Goal: Information Seeking & Learning: Learn about a topic

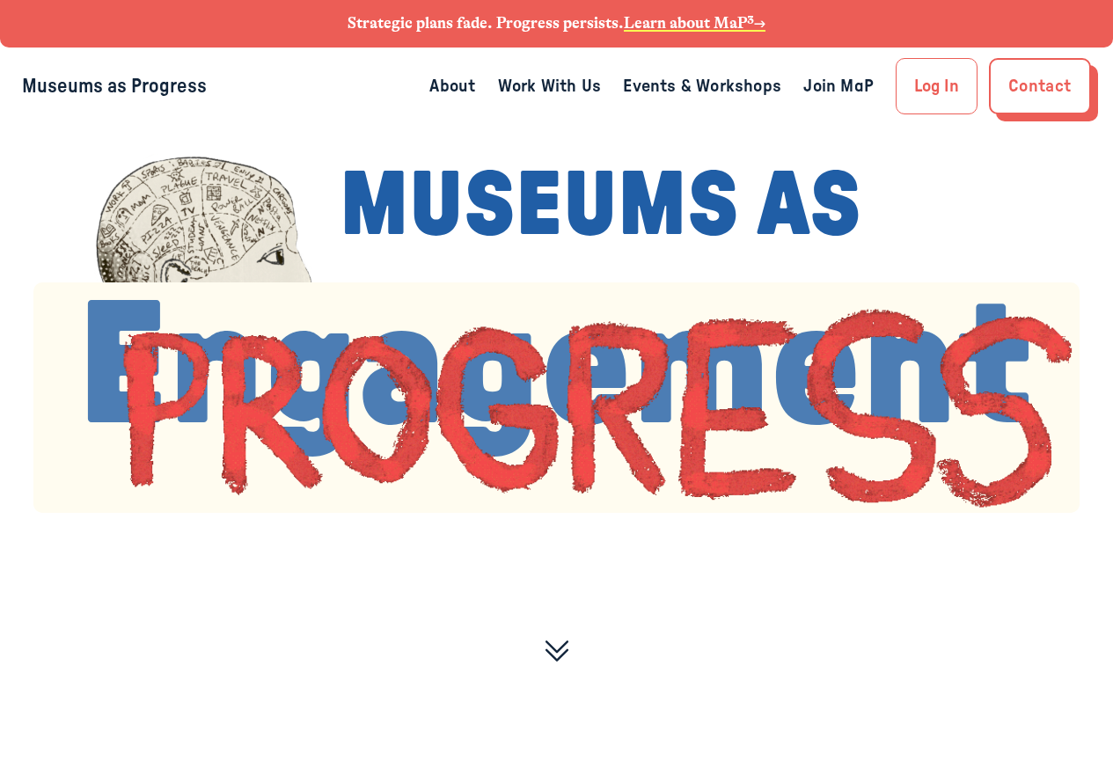
click at [449, 87] on link "About" at bounding box center [452, 86] width 46 height 28
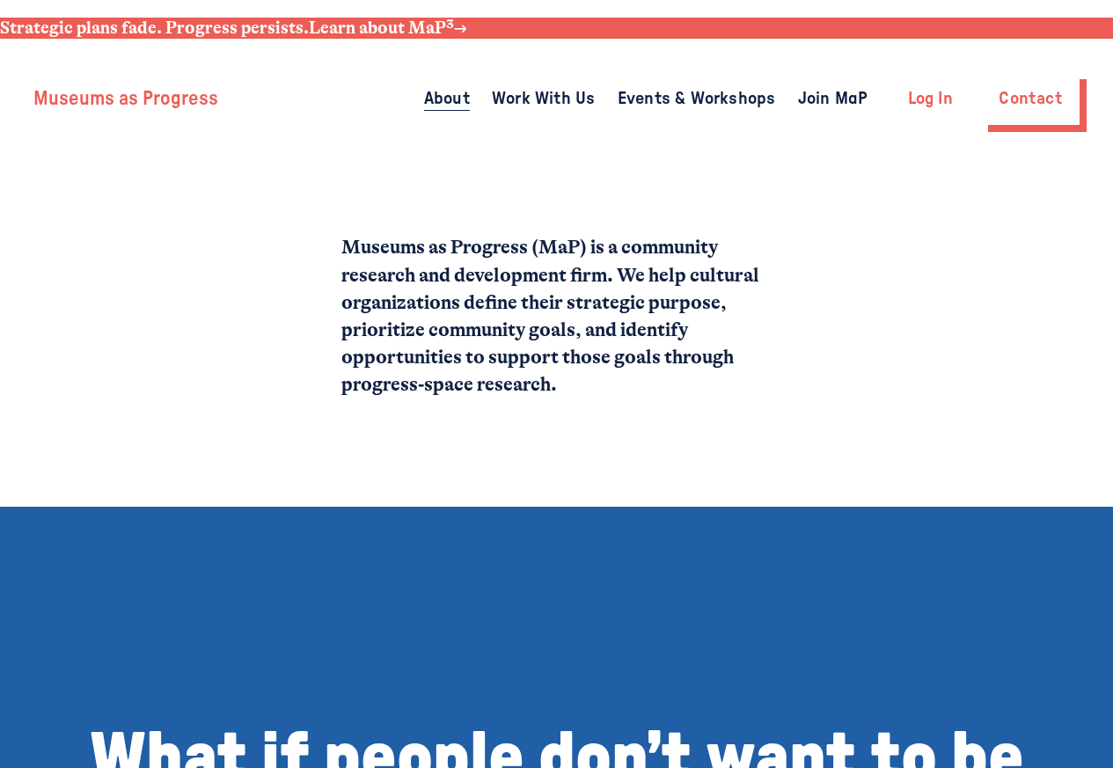
click at [456, 87] on link "About" at bounding box center [447, 98] width 46 height 28
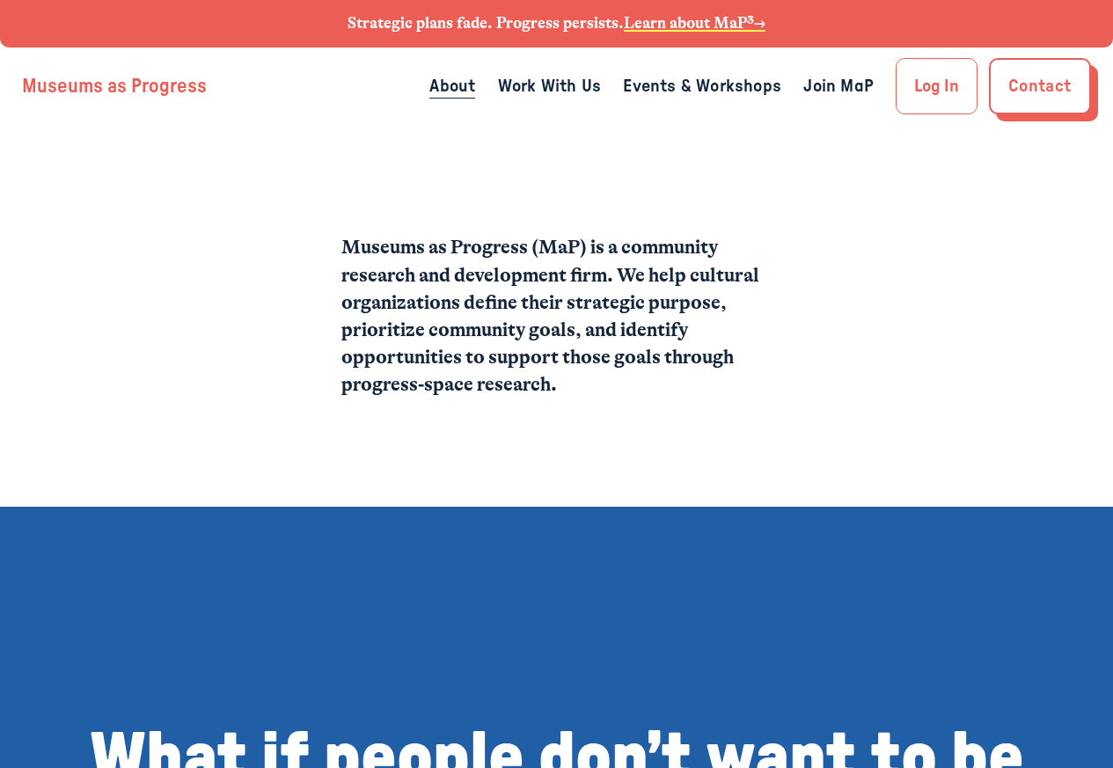
click at [561, 88] on link "Work With Us" at bounding box center [549, 86] width 103 height 28
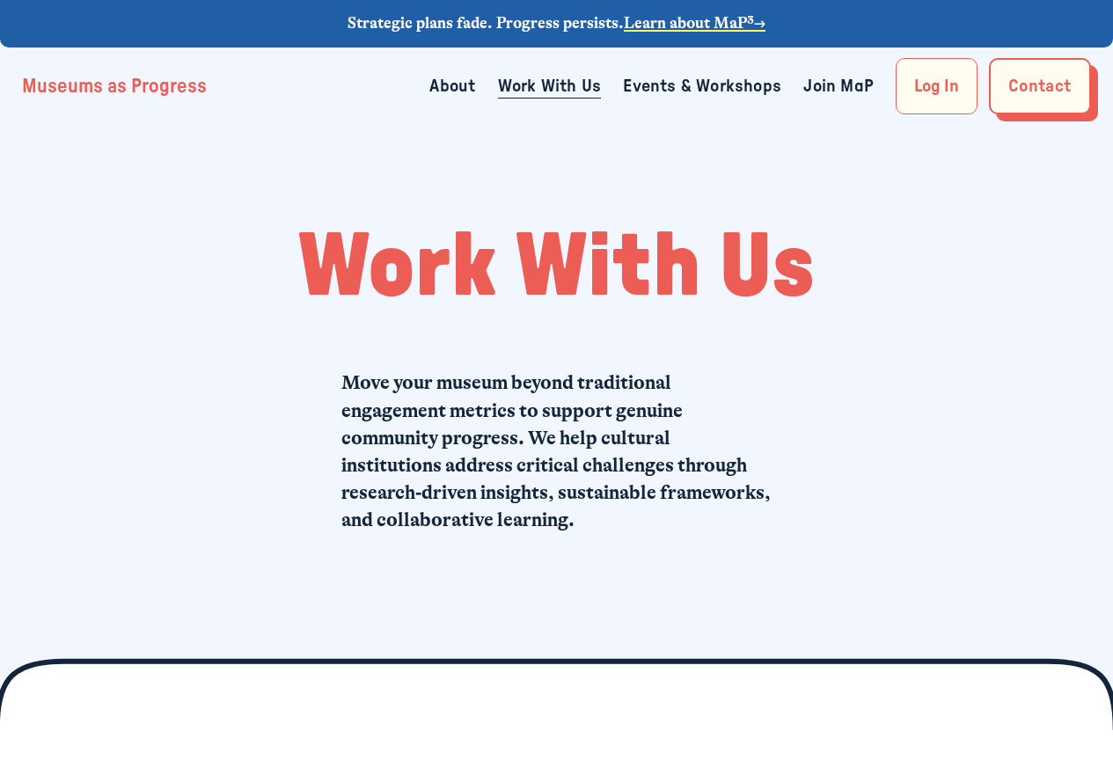
click at [689, 82] on link "Events & Workshops" at bounding box center [702, 86] width 158 height 28
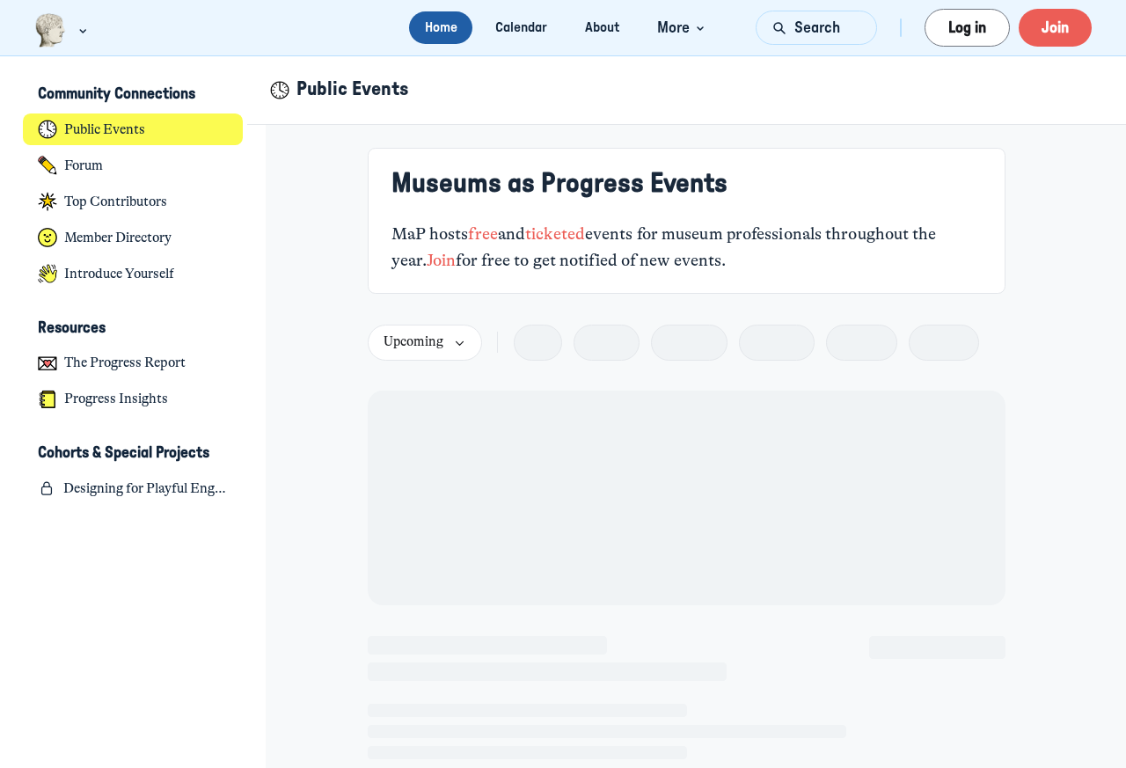
scroll to position [5434, 3458]
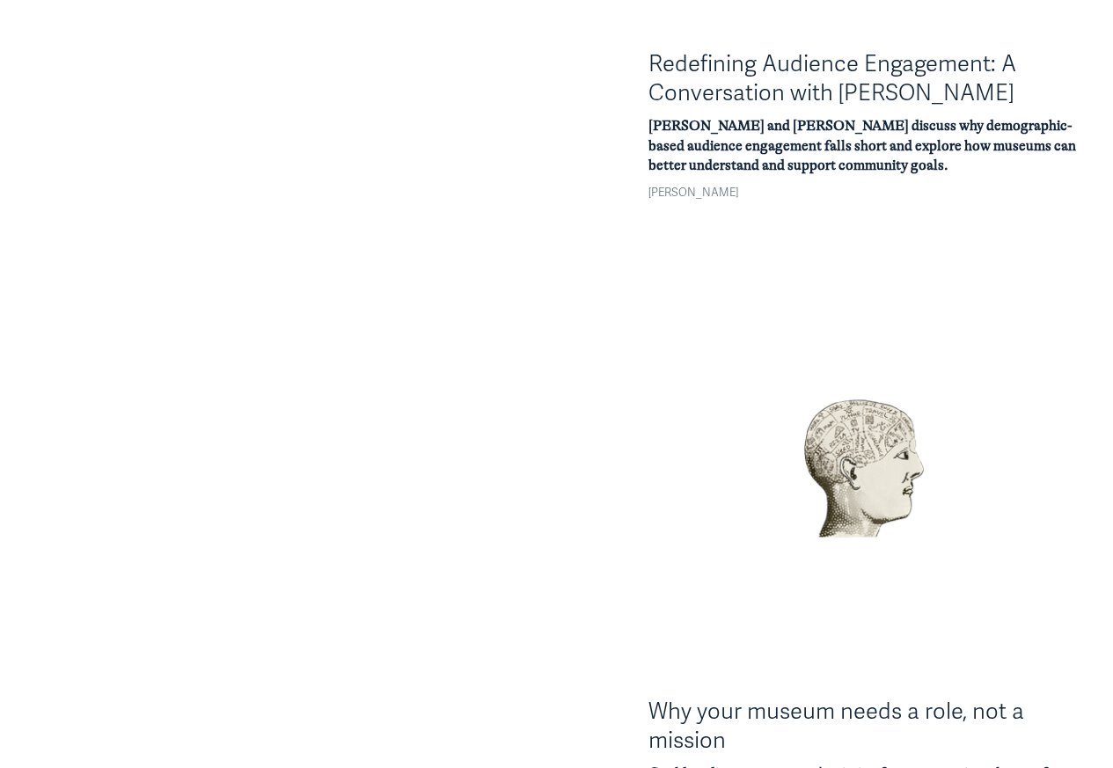
scroll to position [634, 0]
click at [758, 84] on link "Redefining Audience Engagement: A Conversation with John Falk" at bounding box center [833, 76] width 368 height 56
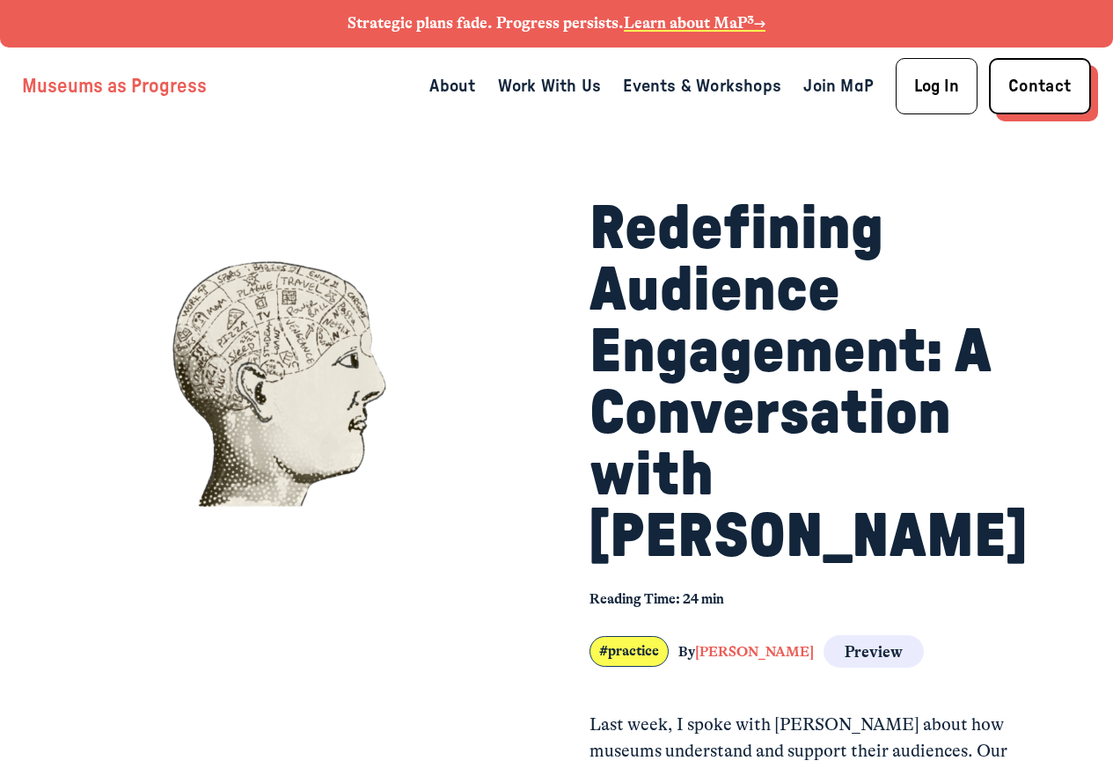
click at [824, 65] on div "Open Menu Close Menu Museums as Progress About Work With Us (" at bounding box center [556, 86] width 1068 height 56
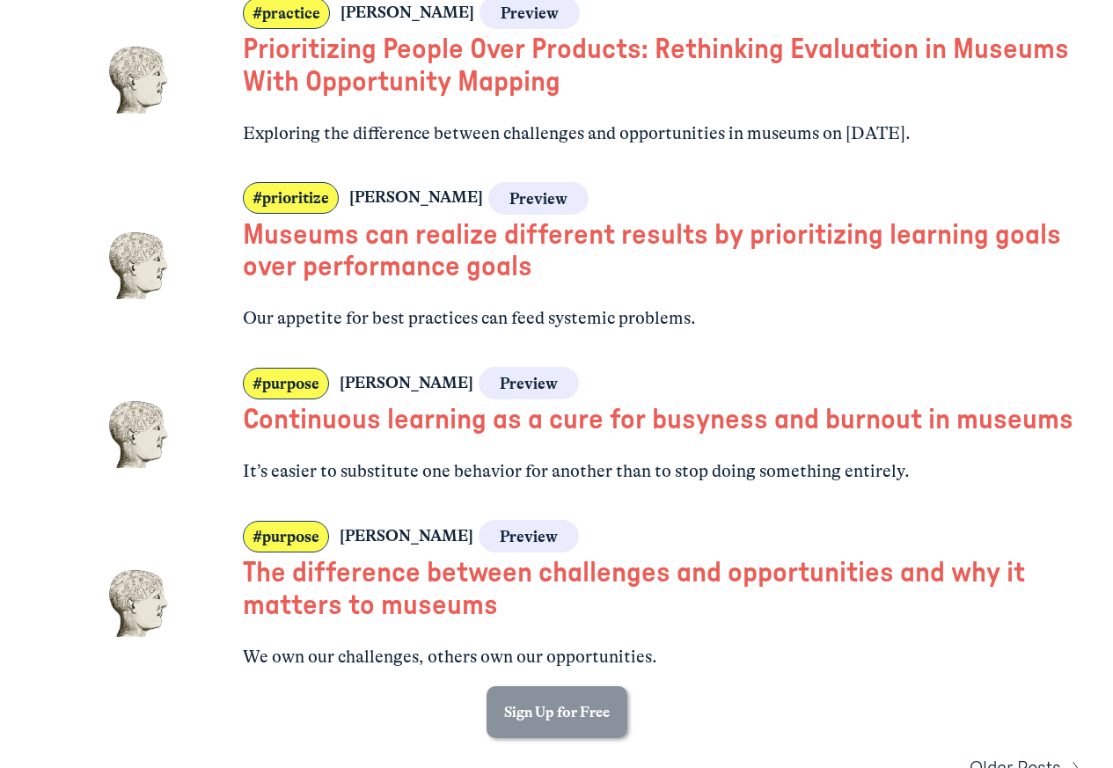
scroll to position [1267, 0]
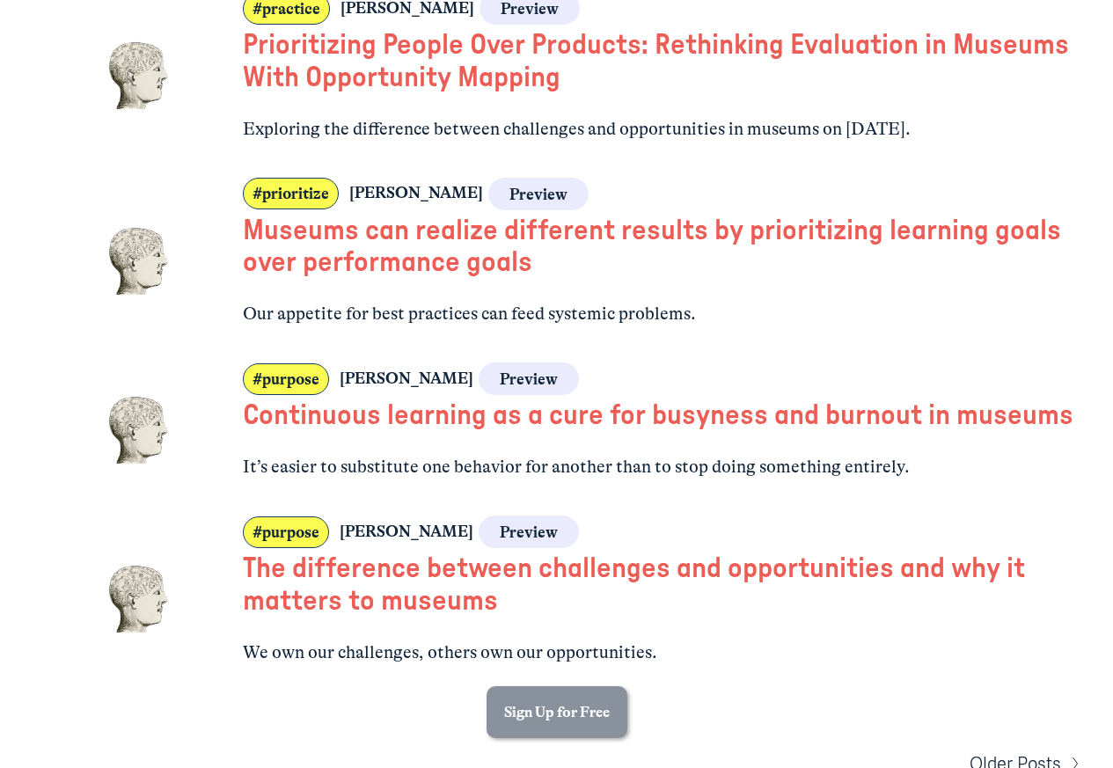
click at [1006, 751] on span "Older Posts" at bounding box center [1016, 764] width 92 height 27
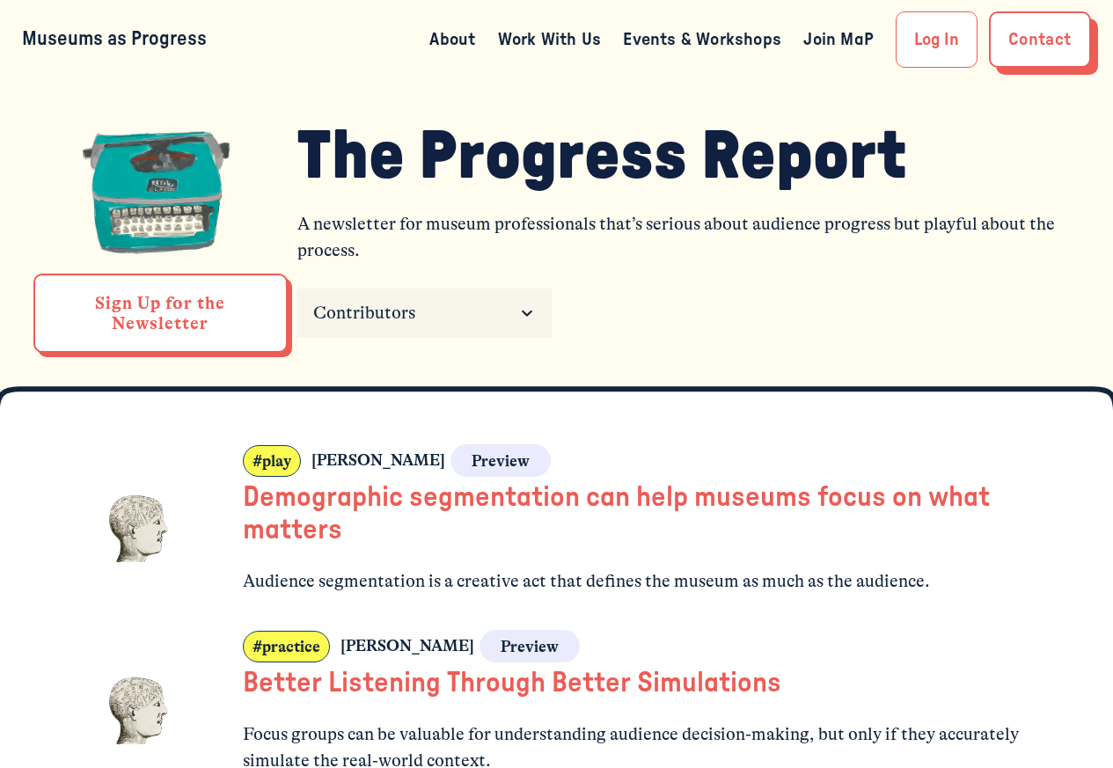
click at [1035, 678] on h1 "Better Listening Through Better Simulations" at bounding box center [661, 683] width 837 height 33
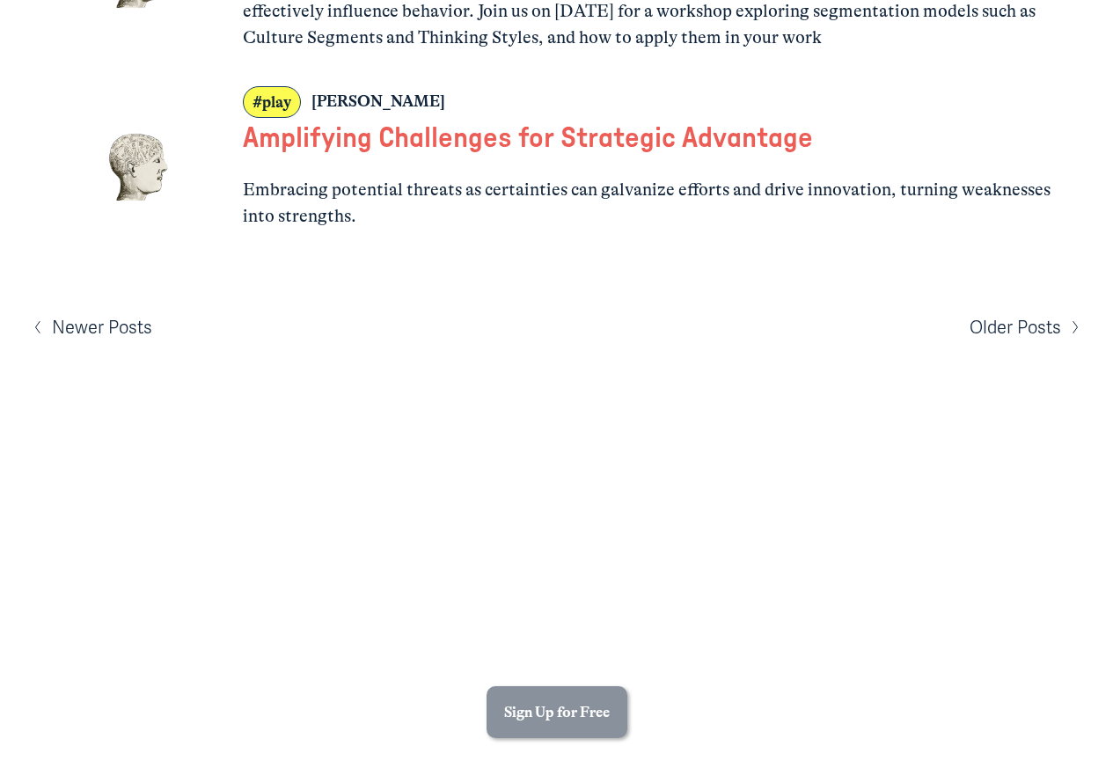
scroll to position [1901, 0]
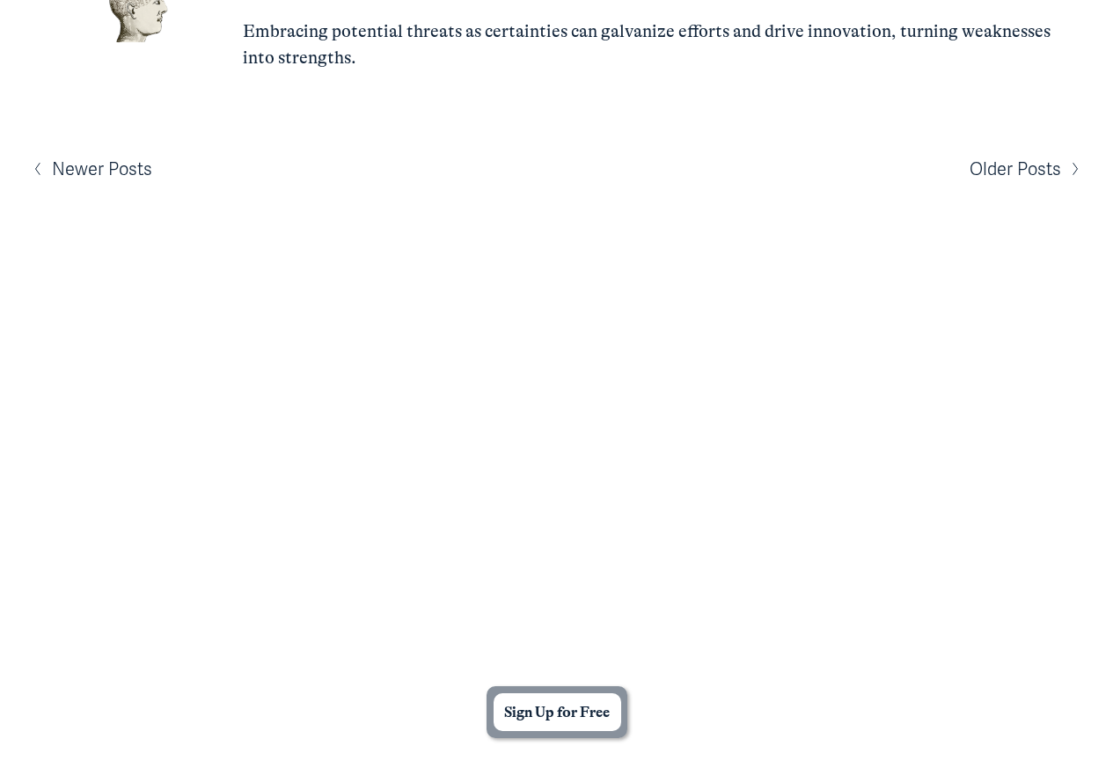
click at [1005, 183] on span "Older Posts" at bounding box center [1016, 169] width 92 height 27
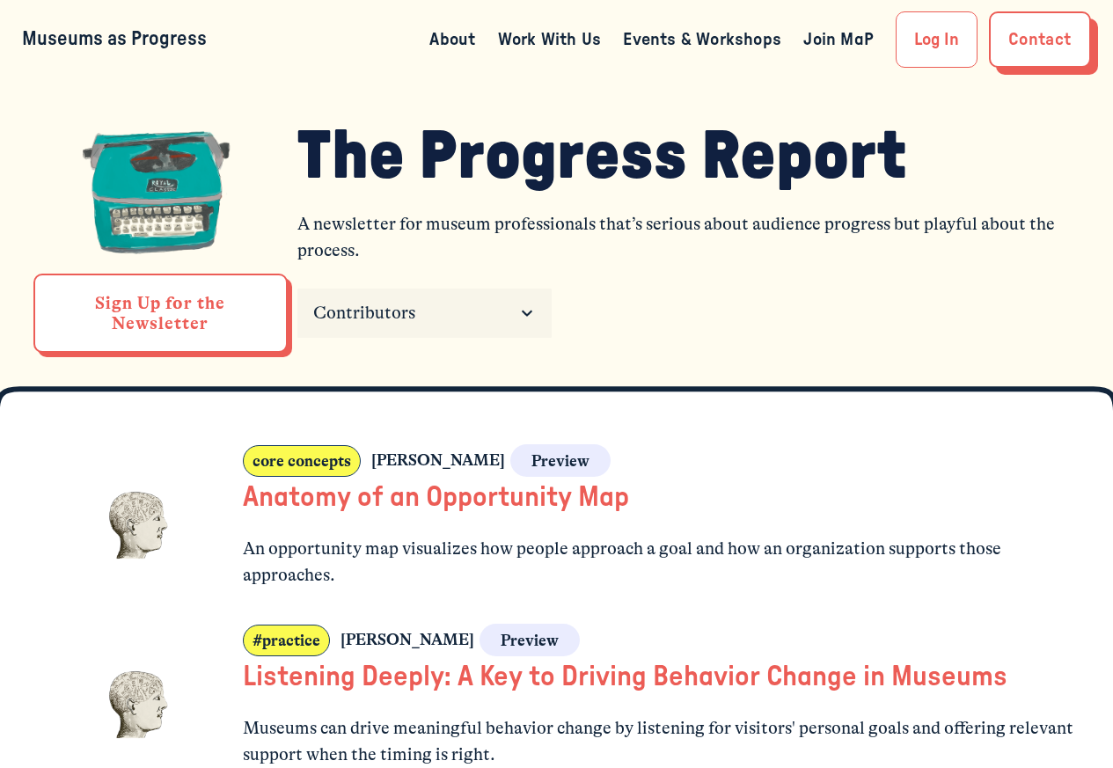
click at [1008, 172] on h1 "The Progress Report" at bounding box center [688, 157] width 782 height 72
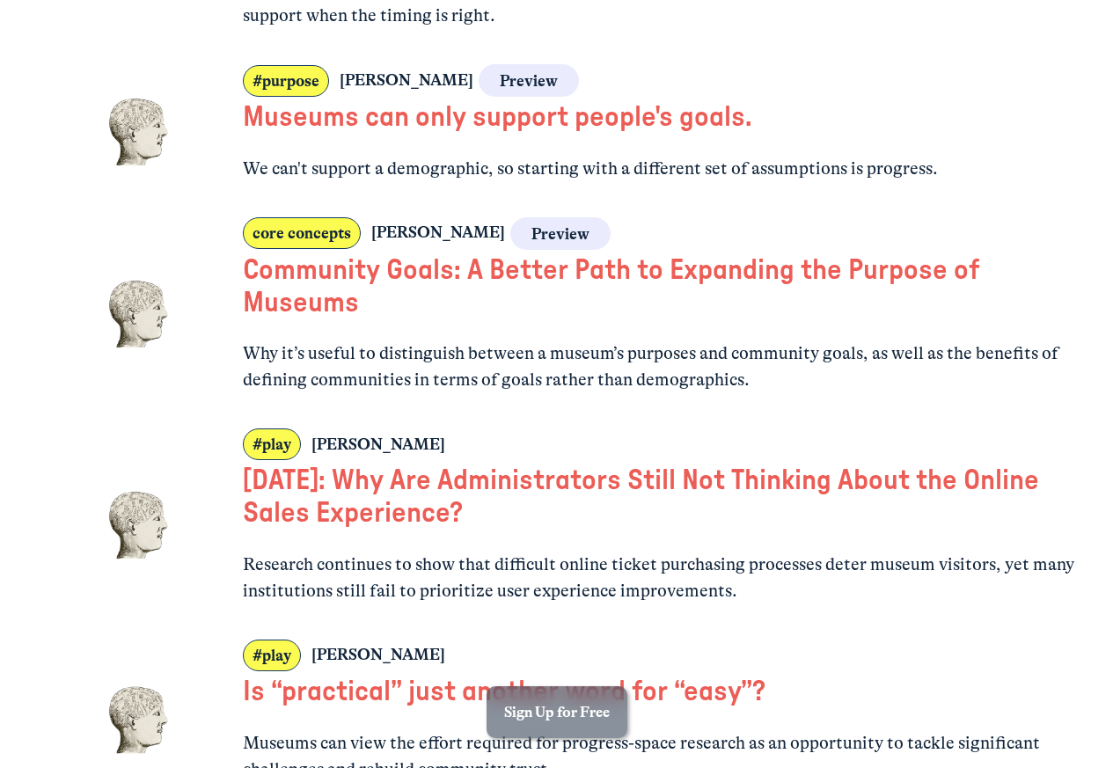
scroll to position [1267, 0]
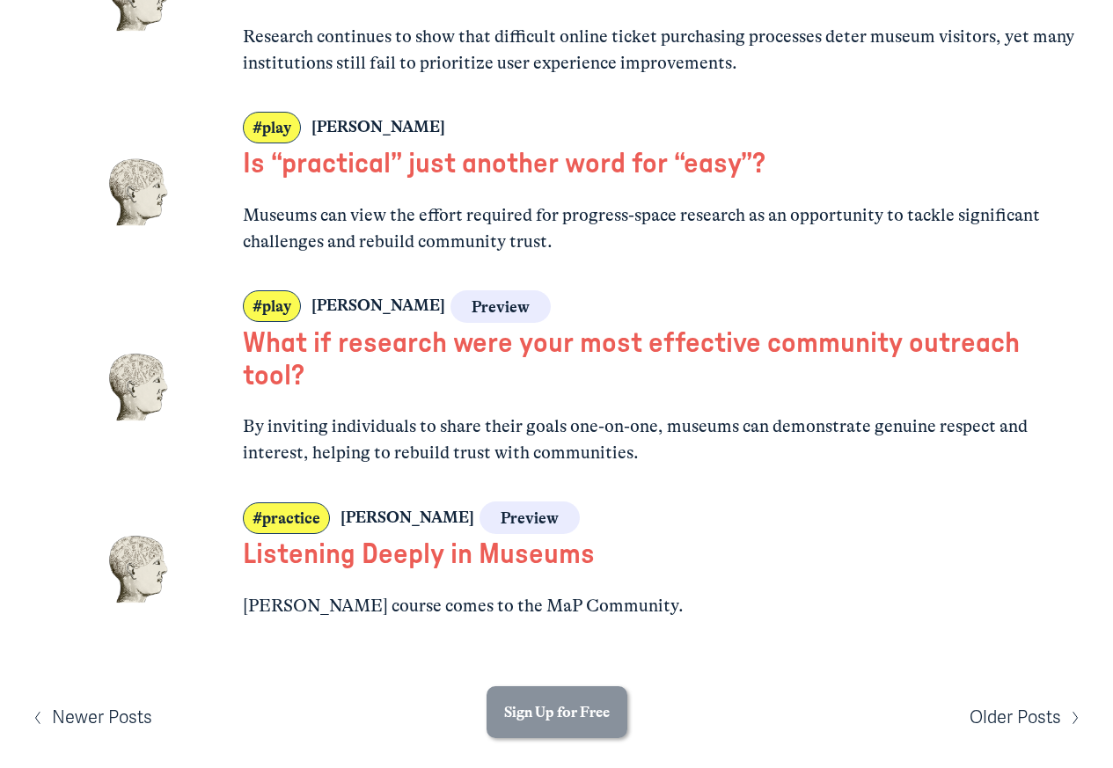
click at [1006, 725] on span "Older Posts" at bounding box center [1016, 717] width 92 height 27
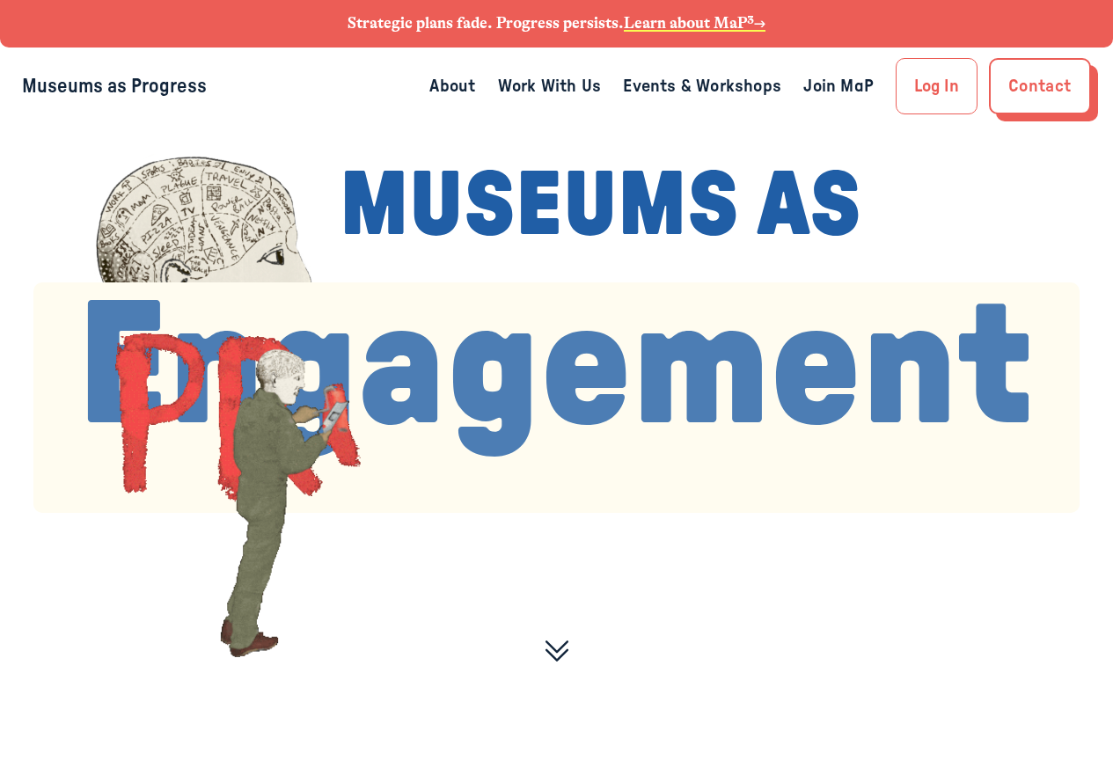
click at [823, 84] on link "Join MaP" at bounding box center [838, 86] width 70 height 28
